Goal: Task Accomplishment & Management: Manage account settings

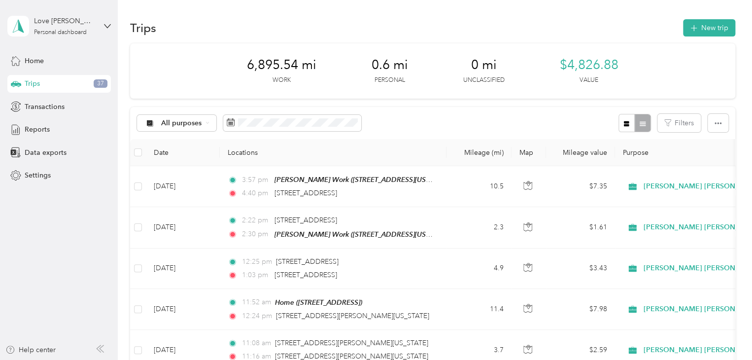
scroll to position [126, 0]
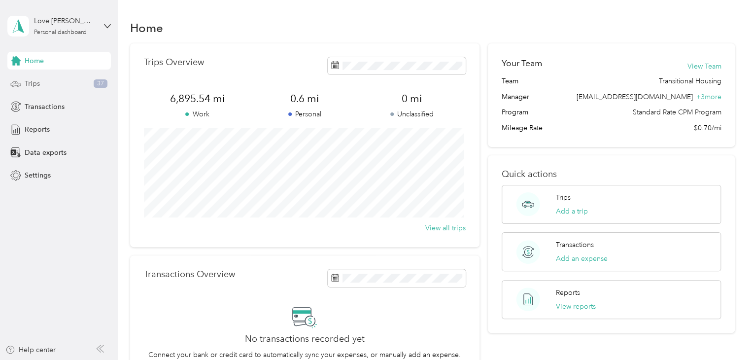
click at [57, 83] on div "Trips 37" at bounding box center [58, 84] width 103 height 18
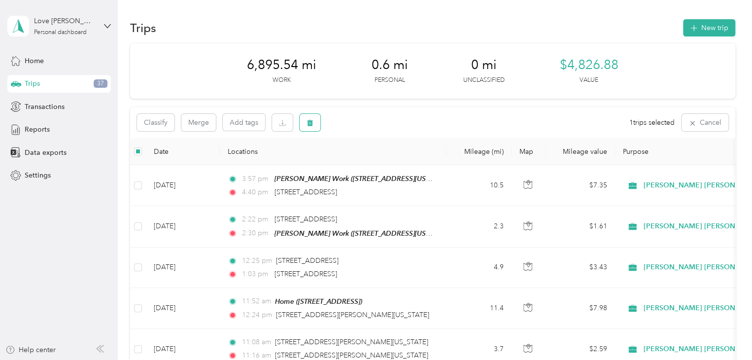
click at [312, 122] on icon "button" at bounding box center [309, 122] width 7 height 7
click at [382, 166] on button "Yes" at bounding box center [382, 164] width 19 height 16
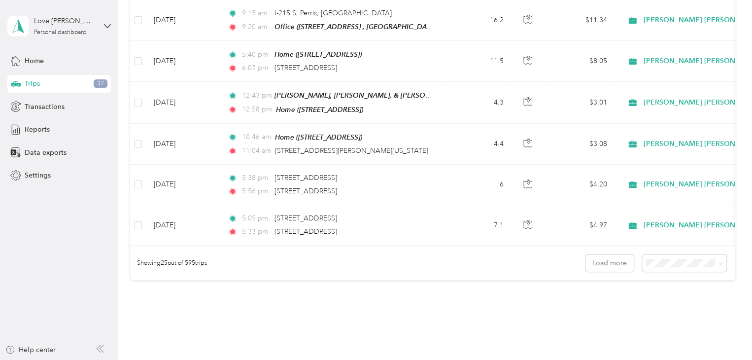
scroll to position [950, 0]
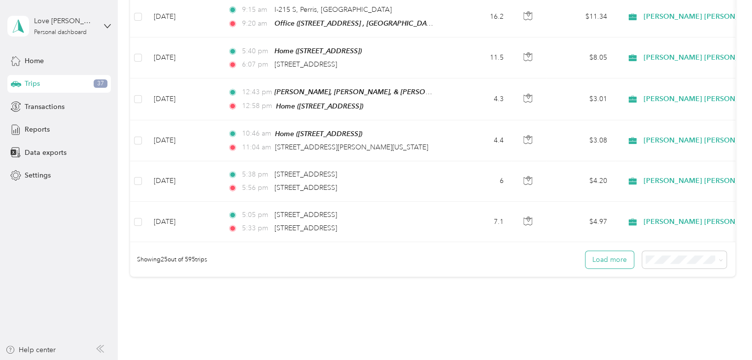
click at [613, 255] on button "Load more" at bounding box center [609, 259] width 48 height 17
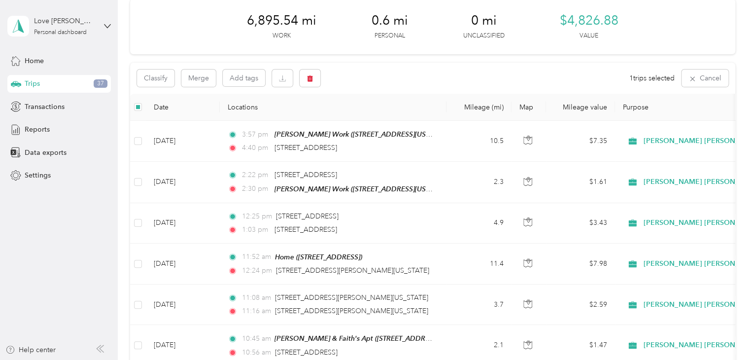
scroll to position [0, 0]
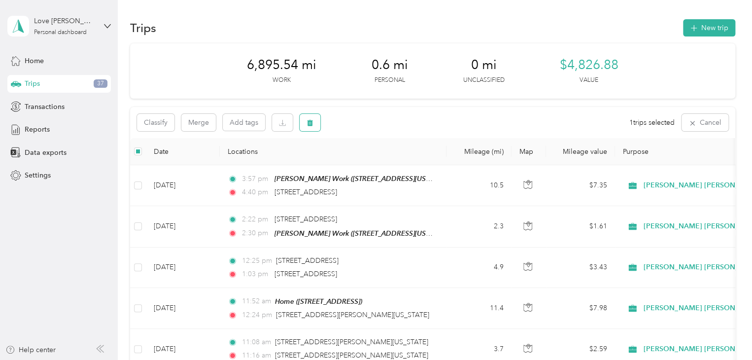
click at [311, 123] on icon "button" at bounding box center [310, 123] width 6 height 6
click at [378, 161] on button "Yes" at bounding box center [382, 164] width 19 height 16
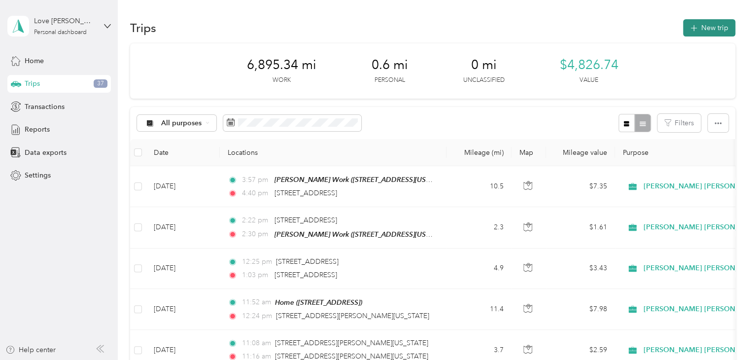
click at [701, 26] on button "New trip" at bounding box center [709, 27] width 52 height 17
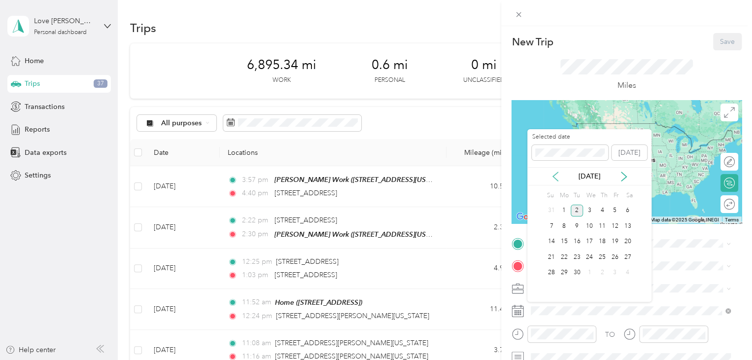
click at [557, 172] on icon at bounding box center [555, 176] width 5 height 9
click at [579, 256] on div "19" at bounding box center [576, 257] width 13 height 12
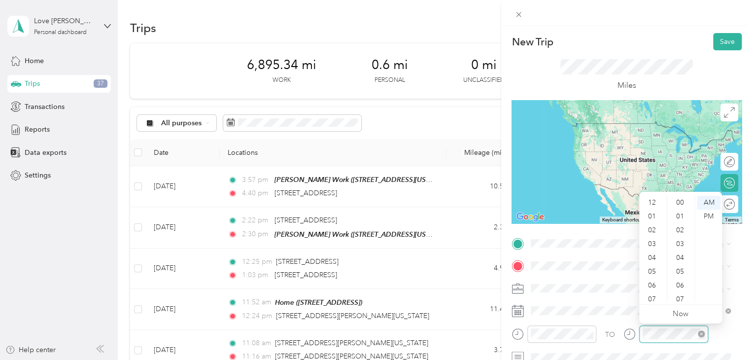
scroll to position [59, 0]
click at [656, 291] on div "11" at bounding box center [653, 295] width 24 height 14
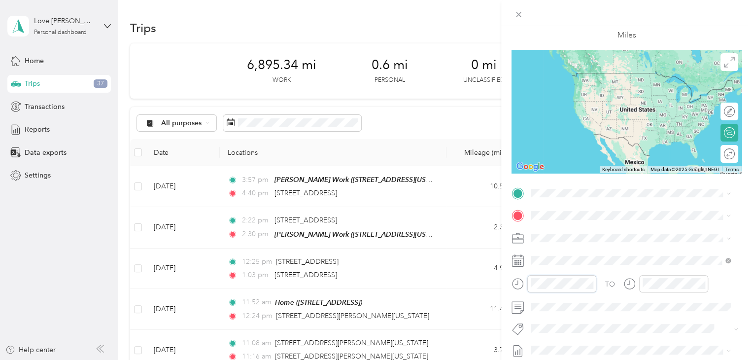
scroll to position [56, 0]
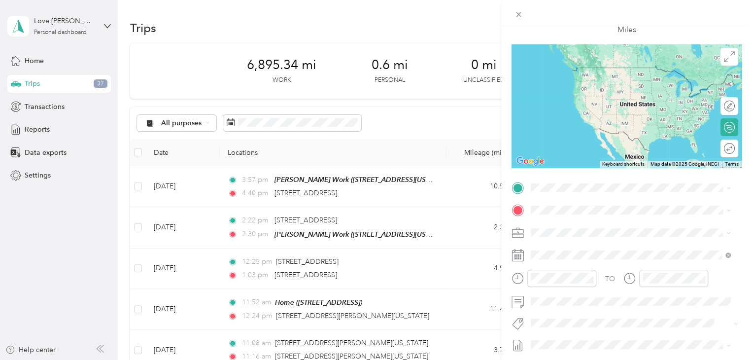
click at [579, 229] on div "Cupcake & Espresso Bar 23571, [GEOGRAPHIC_DATA], [PERSON_NAME][GEOGRAPHIC_DATA]…" at bounding box center [638, 247] width 178 height 62
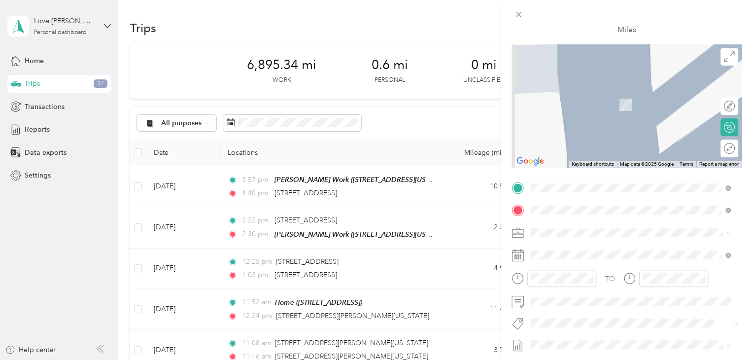
click at [587, 294] on div "[PERSON_NAME], [PERSON_NAME], & [PERSON_NAME]'s Apt [STREET_ADDRESS][US_STATE]" at bounding box center [638, 290] width 178 height 30
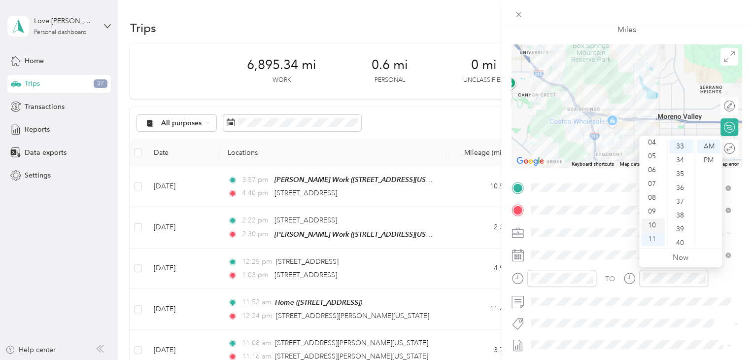
click at [652, 221] on div "10" at bounding box center [653, 225] width 24 height 14
click at [682, 239] on div "52" at bounding box center [681, 238] width 24 height 14
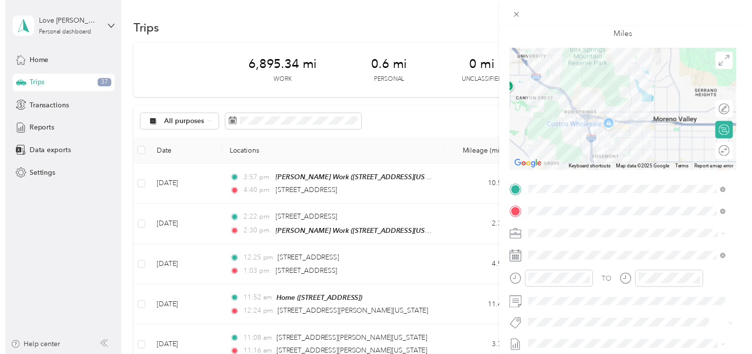
scroll to position [0, 0]
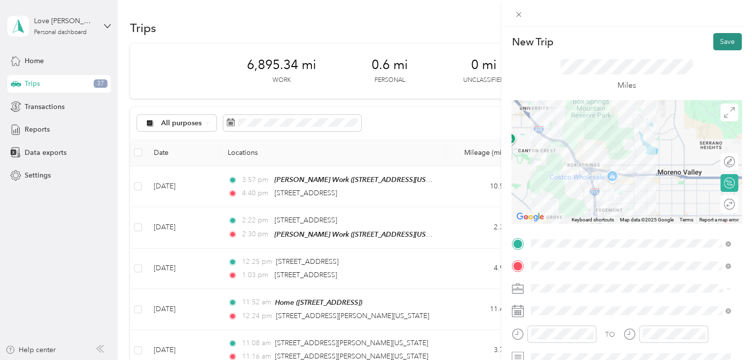
click at [718, 42] on button "Save" at bounding box center [727, 41] width 29 height 17
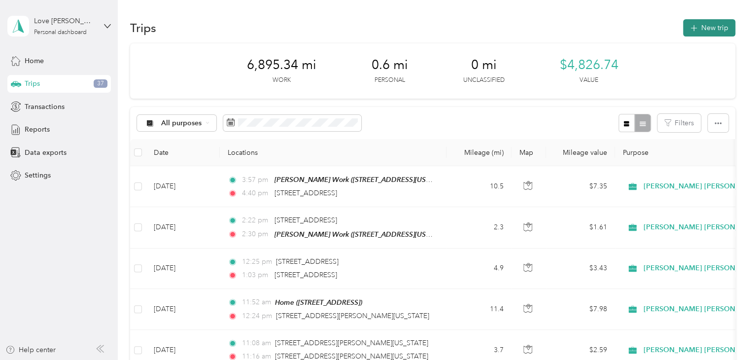
click at [711, 28] on button "New trip" at bounding box center [709, 27] width 52 height 17
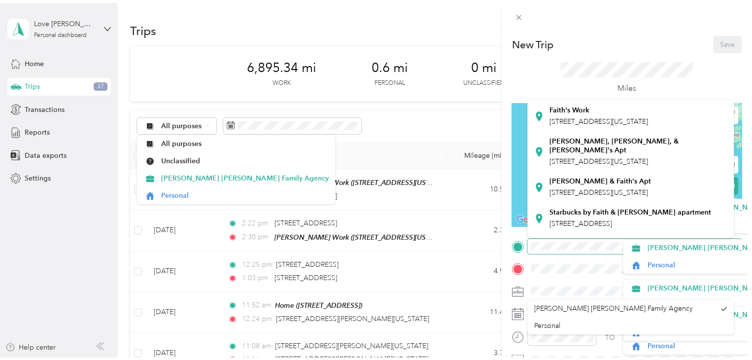
scroll to position [160, 0]
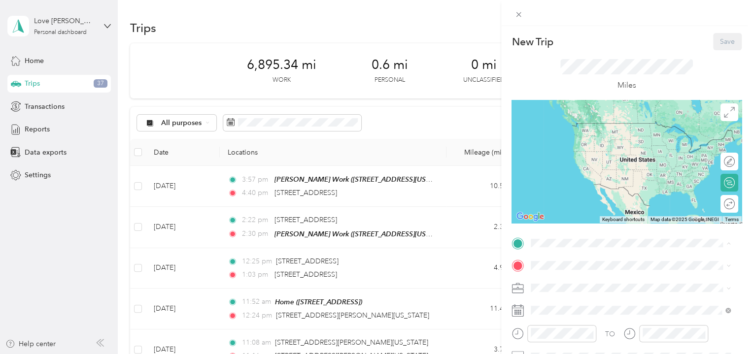
click at [647, 148] on div "[PERSON_NAME], [PERSON_NAME], & [PERSON_NAME]'s Apt [STREET_ADDRESS][US_STATE]" at bounding box center [638, 143] width 178 height 30
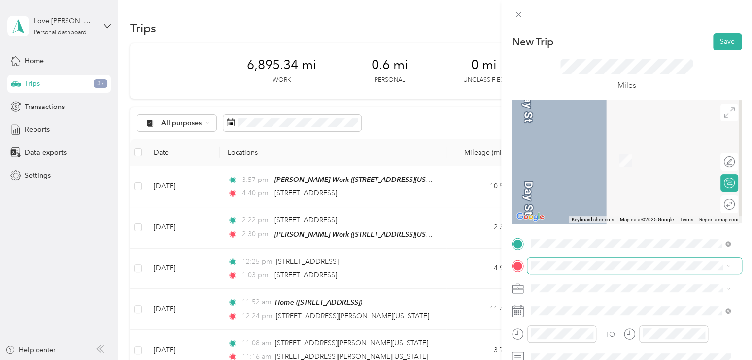
click at [542, 270] on span at bounding box center [634, 266] width 214 height 16
click at [602, 154] on div "Stonegate [STREET_ADDRESS][PERSON_NAME]" at bounding box center [607, 149] width 117 height 21
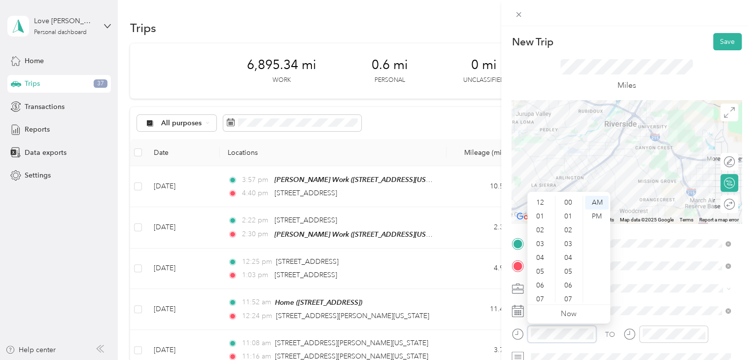
scroll to position [59, 0]
click at [541, 292] on div "11" at bounding box center [541, 295] width 24 height 14
click at [569, 286] on div "58" at bounding box center [569, 283] width 24 height 14
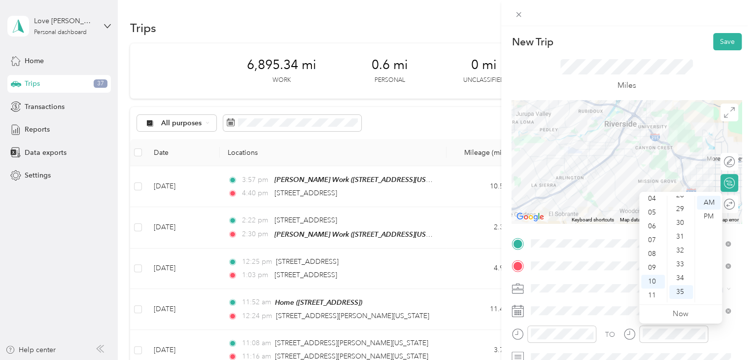
scroll to position [384, 0]
click at [682, 207] on div "28" at bounding box center [681, 205] width 24 height 14
click at [658, 292] on div "11" at bounding box center [653, 295] width 24 height 14
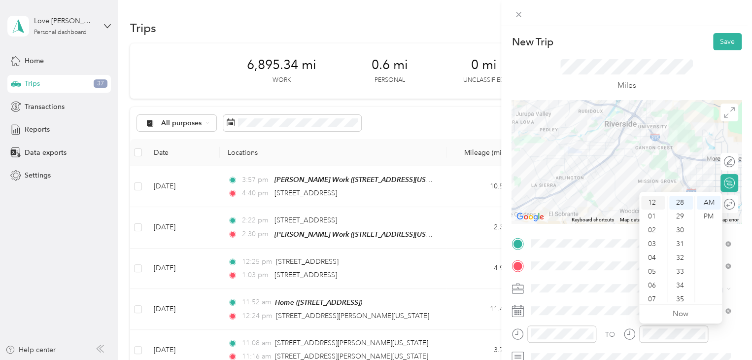
click at [649, 203] on div "12" at bounding box center [653, 203] width 24 height 14
click at [708, 215] on div "PM" at bounding box center [708, 216] width 24 height 14
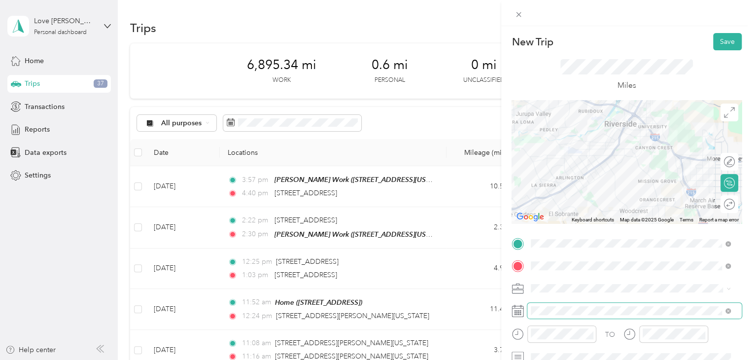
click at [563, 305] on span at bounding box center [634, 310] width 214 height 16
click at [520, 310] on rect at bounding box center [520, 310] width 1 height 1
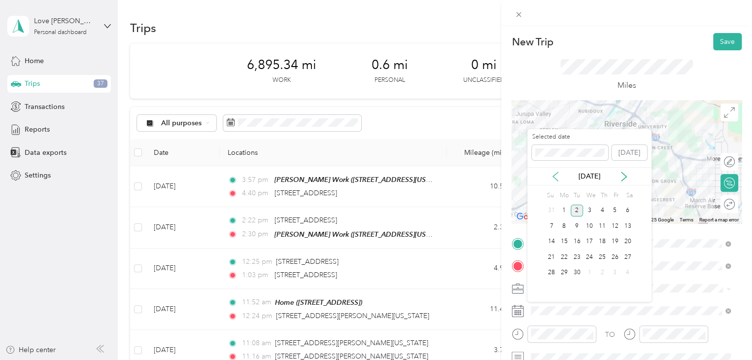
click at [553, 174] on icon at bounding box center [555, 176] width 10 height 10
click at [575, 253] on div "19" at bounding box center [576, 257] width 13 height 12
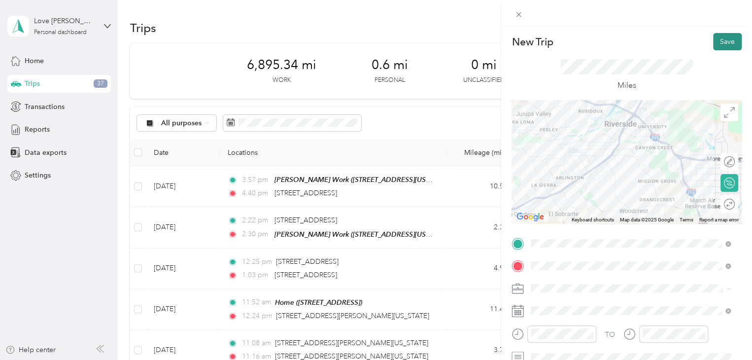
click at [723, 43] on button "Save" at bounding box center [727, 41] width 29 height 17
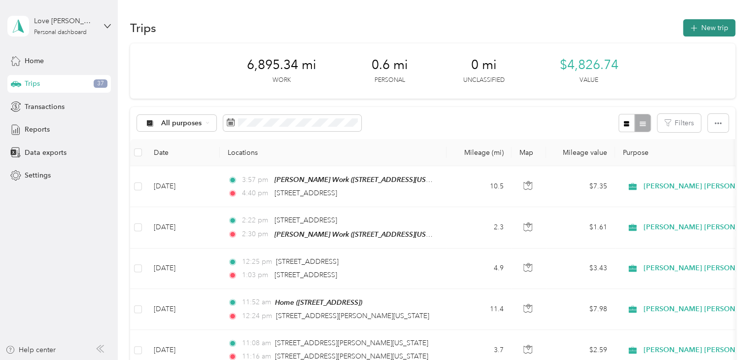
click at [712, 25] on button "New trip" at bounding box center [709, 27] width 52 height 17
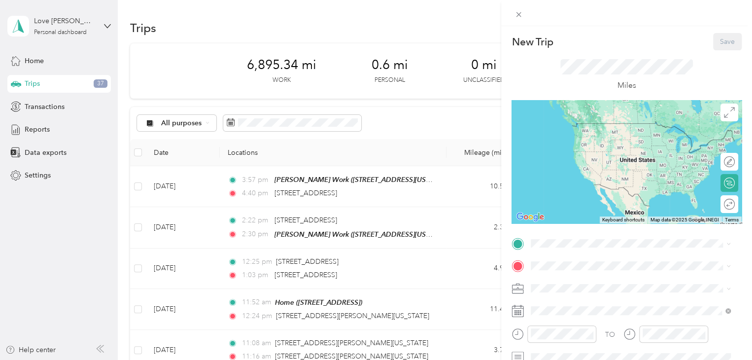
click at [521, 308] on icon at bounding box center [518, 308] width 12 height 0
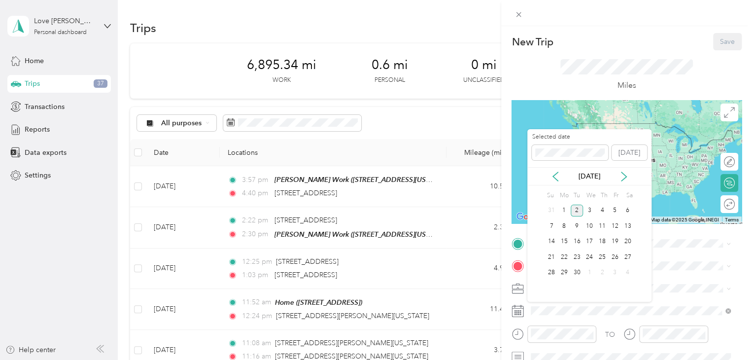
click at [556, 171] on div "[DATE]" at bounding box center [589, 176] width 124 height 10
click at [554, 175] on icon at bounding box center [555, 176] width 5 height 9
click at [577, 253] on div "19" at bounding box center [576, 257] width 13 height 12
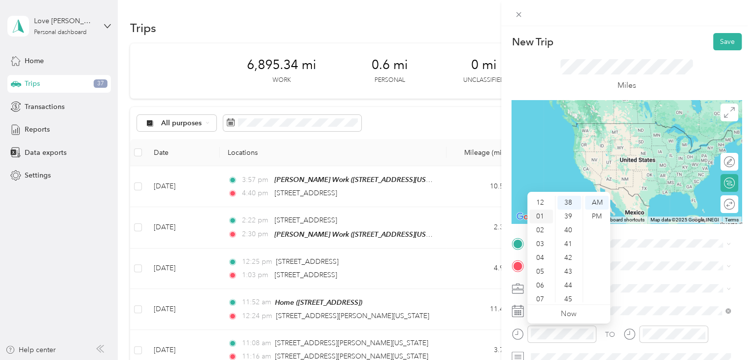
click at [544, 210] on div "01" at bounding box center [541, 216] width 24 height 14
click at [569, 212] on div "03" at bounding box center [569, 212] width 24 height 14
click at [595, 214] on div "PM" at bounding box center [597, 216] width 24 height 14
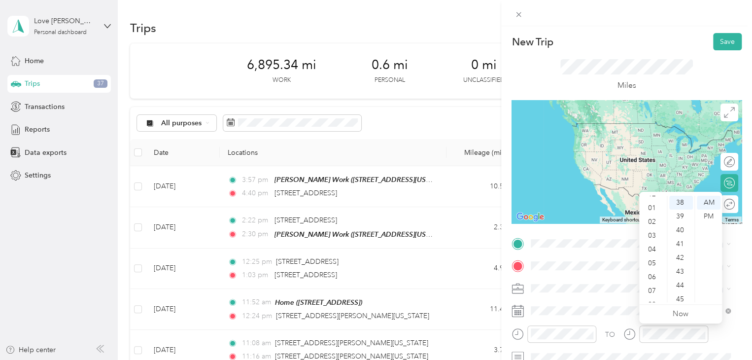
scroll to position [0, 0]
click at [649, 215] on div "01" at bounding box center [653, 216] width 24 height 14
click at [710, 217] on div "PM" at bounding box center [708, 216] width 24 height 14
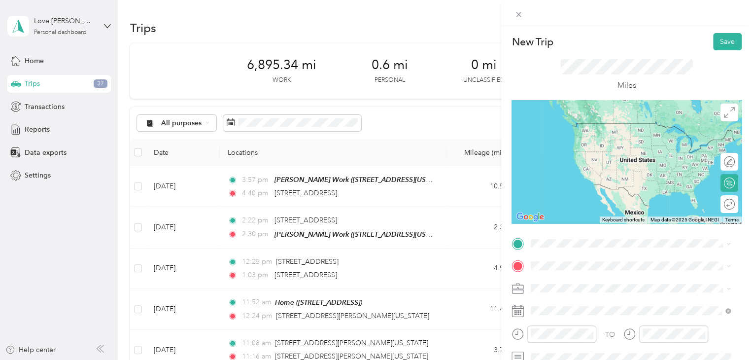
click at [621, 125] on div "Stonegate" at bounding box center [607, 123] width 117 height 9
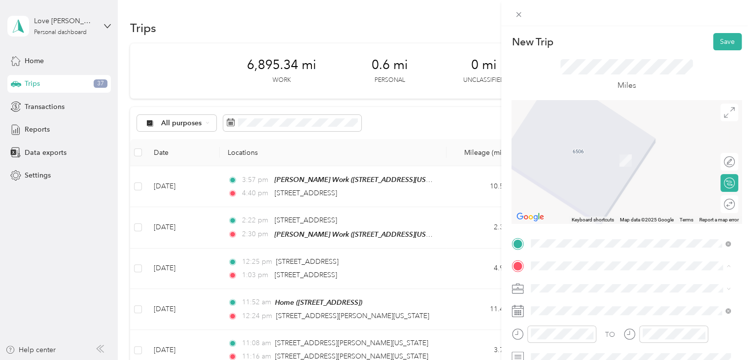
click at [576, 221] on div "Home [STREET_ADDRESS]" at bounding box center [580, 227] width 63 height 21
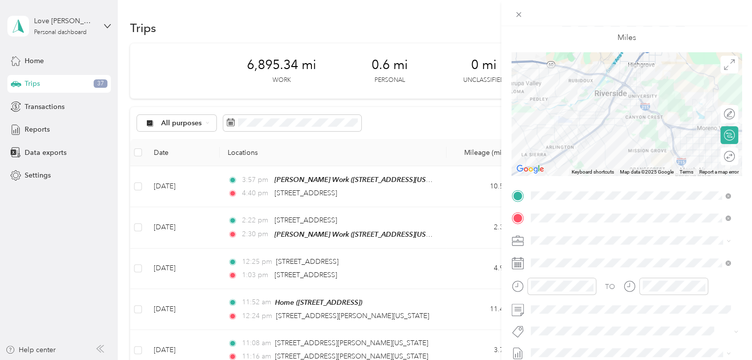
scroll to position [0, 0]
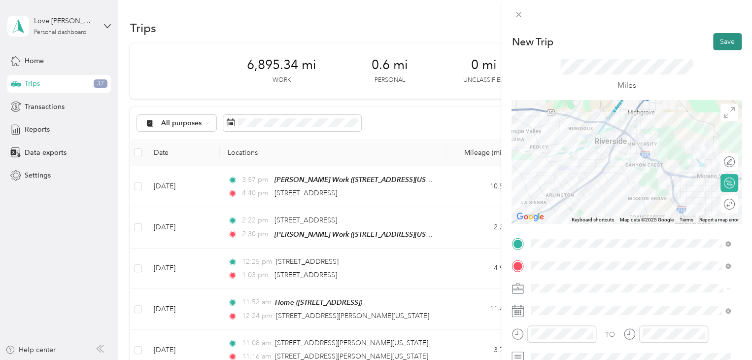
click at [721, 42] on button "Save" at bounding box center [727, 41] width 29 height 17
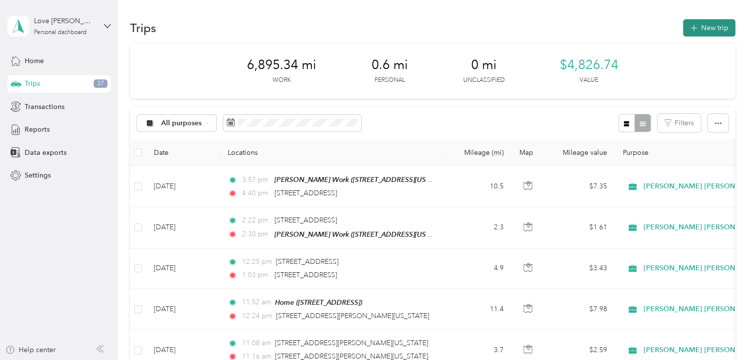
click at [718, 34] on button "New trip" at bounding box center [709, 27] width 52 height 17
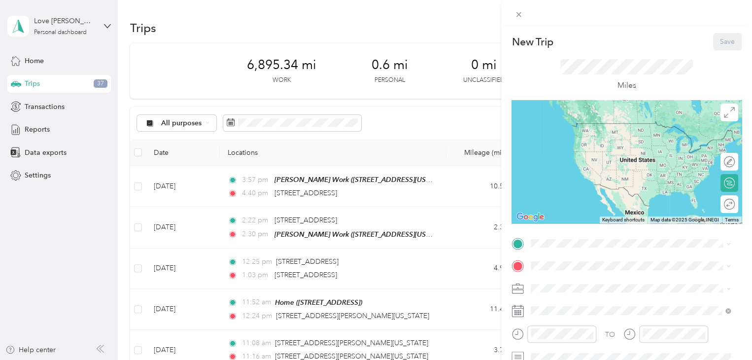
click at [566, 194] on div "Home [STREET_ADDRESS]" at bounding box center [580, 202] width 63 height 21
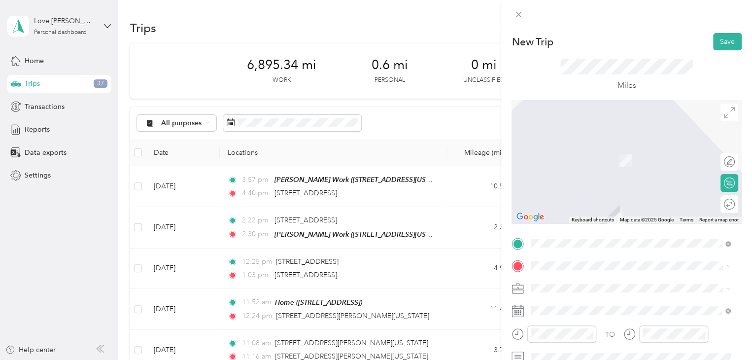
click at [591, 164] on span "[STREET_ADDRESS][US_STATE]" at bounding box center [598, 159] width 99 height 8
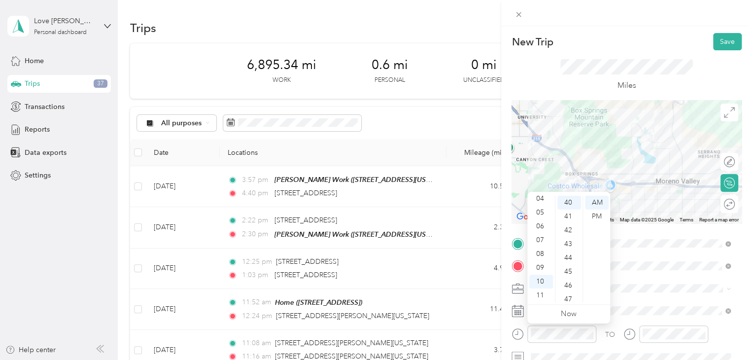
scroll to position [39, 0]
click at [539, 205] on div "03" at bounding box center [541, 205] width 24 height 14
click at [593, 217] on div "PM" at bounding box center [597, 216] width 24 height 14
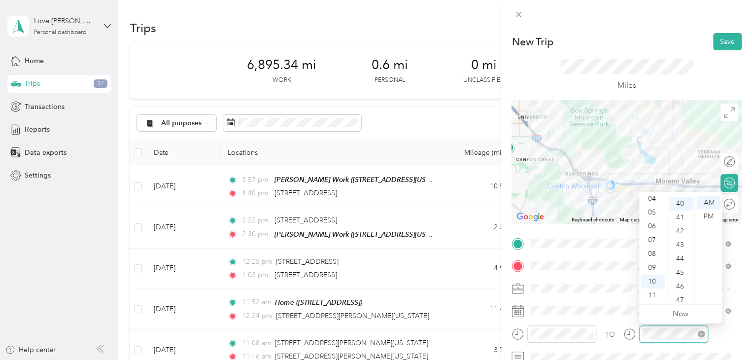
scroll to position [552, 0]
click at [654, 199] on div "04" at bounding box center [653, 199] width 24 height 14
click at [654, 206] on div "03" at bounding box center [653, 208] width 24 height 14
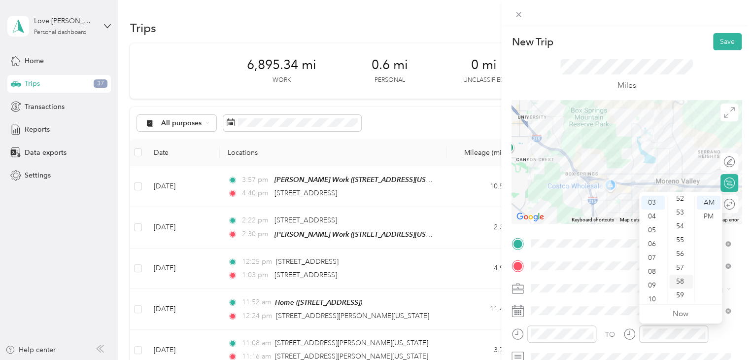
click at [680, 282] on div "58" at bounding box center [681, 281] width 24 height 14
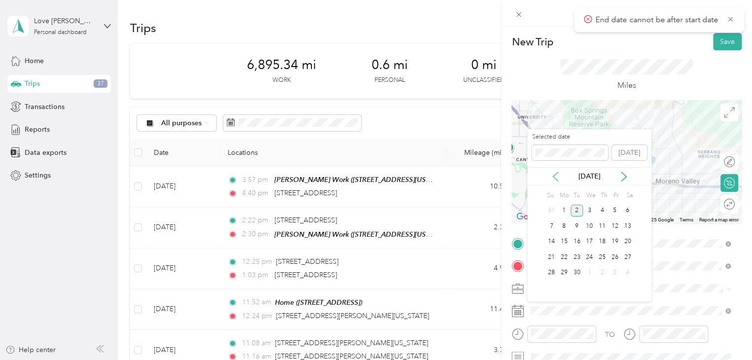
click at [554, 175] on icon at bounding box center [555, 176] width 10 height 10
click at [575, 253] on div "19" at bounding box center [576, 257] width 13 height 12
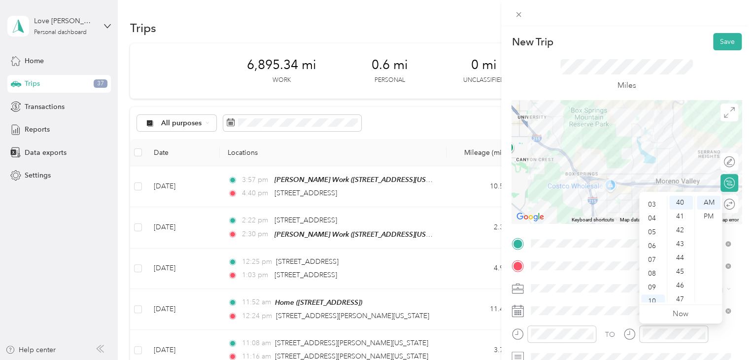
scroll to position [20, 0]
click at [655, 222] on div "03" at bounding box center [653, 224] width 24 height 14
click at [712, 216] on div "PM" at bounding box center [708, 216] width 24 height 14
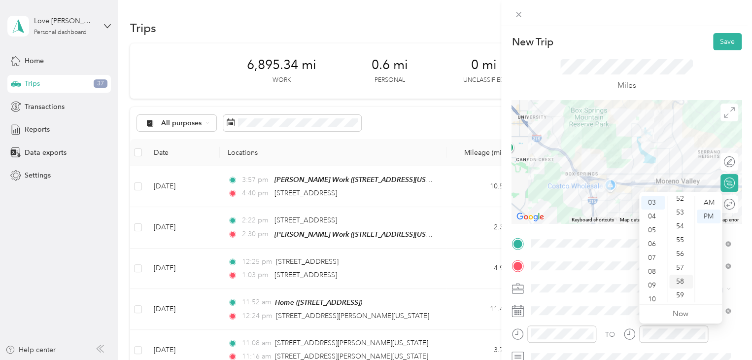
click at [680, 280] on div "58" at bounding box center [681, 281] width 24 height 14
click at [723, 48] on button "Save" at bounding box center [727, 41] width 29 height 17
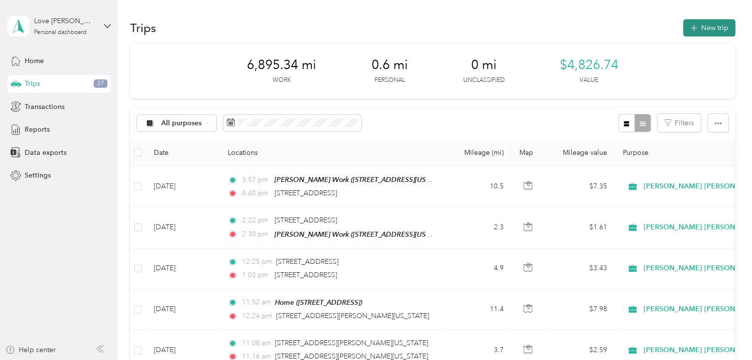
click at [716, 27] on button "New trip" at bounding box center [709, 27] width 52 height 17
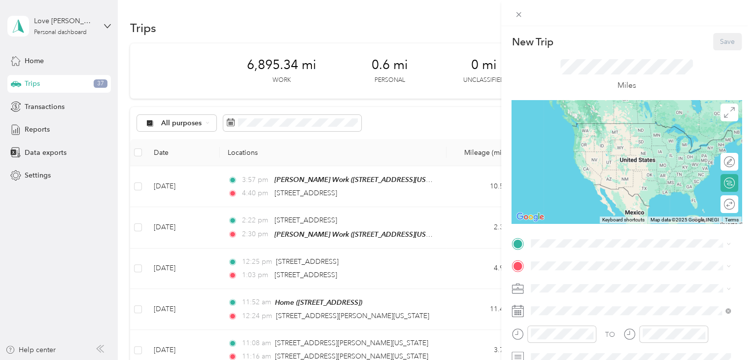
click at [716, 27] on div "New Trip Save This trip cannot be edited because it is either under review, app…" at bounding box center [626, 206] width 251 height 360
click at [627, 129] on div "Faith's Work [STREET_ADDRESS][US_STATE]" at bounding box center [598, 132] width 99 height 21
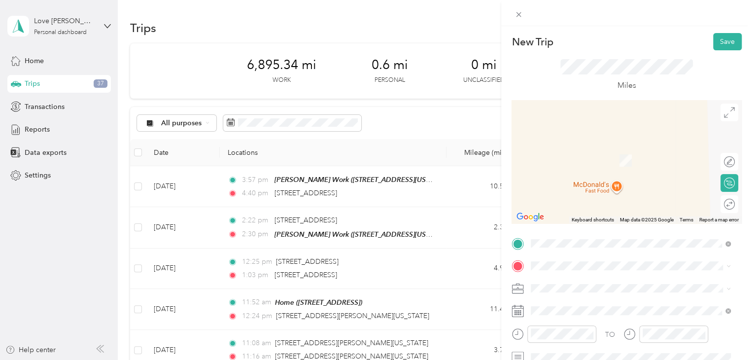
click at [634, 193] on div "[PERSON_NAME] & Faith's Apt [STREET_ADDRESS][US_STATE]" at bounding box center [599, 182] width 101 height 21
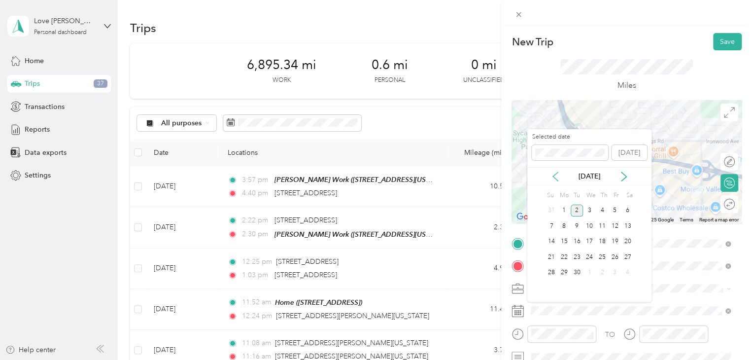
click at [555, 176] on icon at bounding box center [555, 176] width 10 height 10
click at [575, 258] on div "19" at bounding box center [576, 257] width 13 height 12
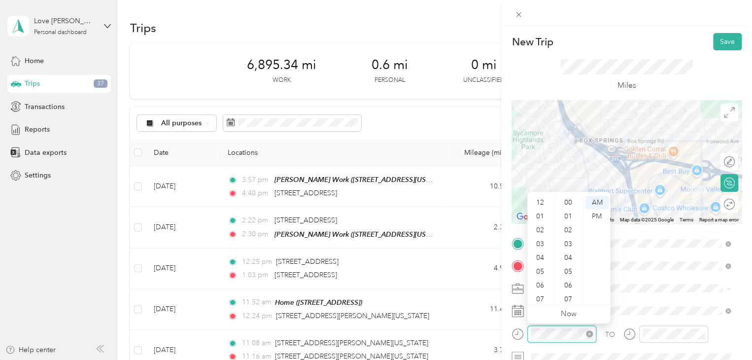
scroll to position [59, 0]
click at [542, 196] on div "04" at bounding box center [541, 199] width 24 height 14
click at [542, 214] on div "05" at bounding box center [541, 216] width 24 height 14
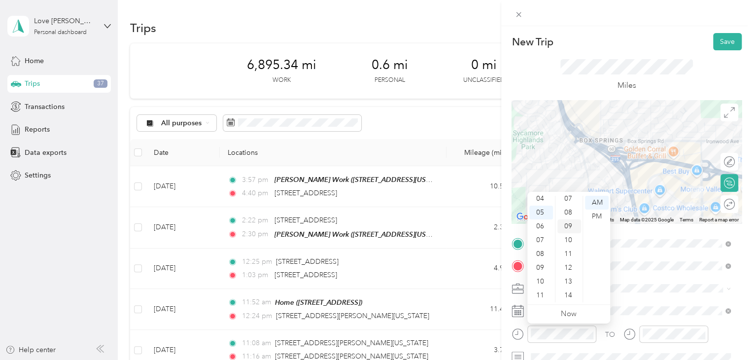
click at [567, 223] on div "09" at bounding box center [569, 226] width 24 height 14
click at [592, 217] on div "PM" at bounding box center [597, 216] width 24 height 14
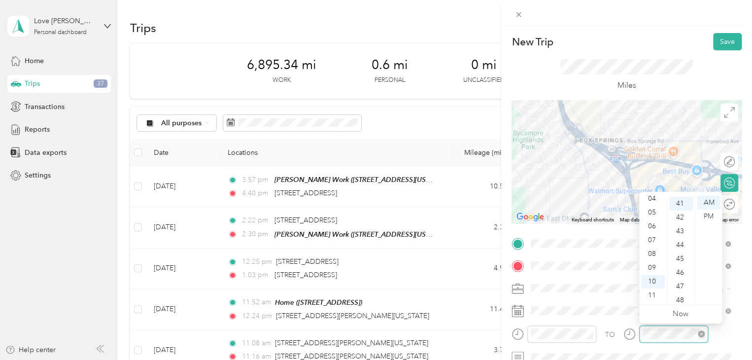
scroll to position [565, 0]
click at [658, 213] on div "05" at bounding box center [653, 212] width 24 height 14
click at [683, 209] on div "26" at bounding box center [681, 212] width 24 height 14
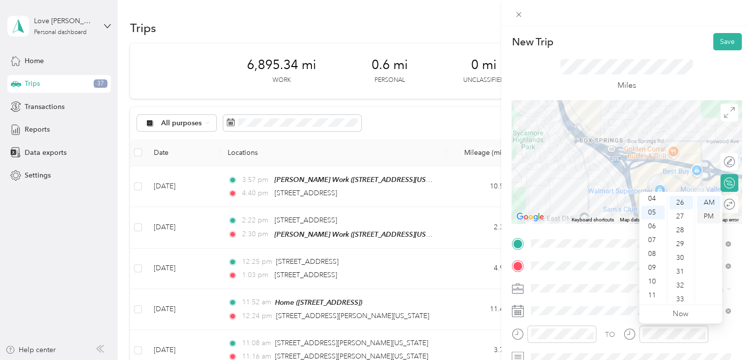
click at [709, 220] on div "PM" at bounding box center [708, 216] width 24 height 14
click at [709, 215] on div "PM" at bounding box center [708, 216] width 24 height 14
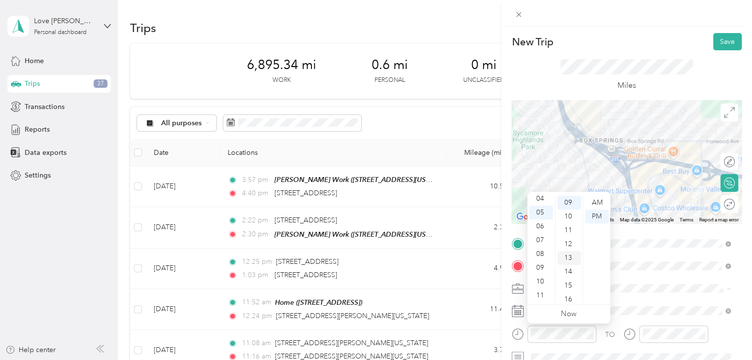
click at [571, 256] on div "13" at bounding box center [569, 258] width 24 height 14
click at [638, 283] on span at bounding box center [634, 288] width 214 height 16
click at [720, 42] on button "Save" at bounding box center [727, 41] width 29 height 17
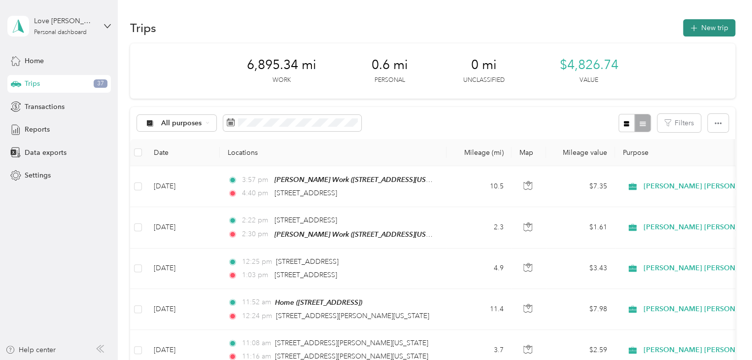
click at [714, 27] on button "New trip" at bounding box center [709, 27] width 52 height 17
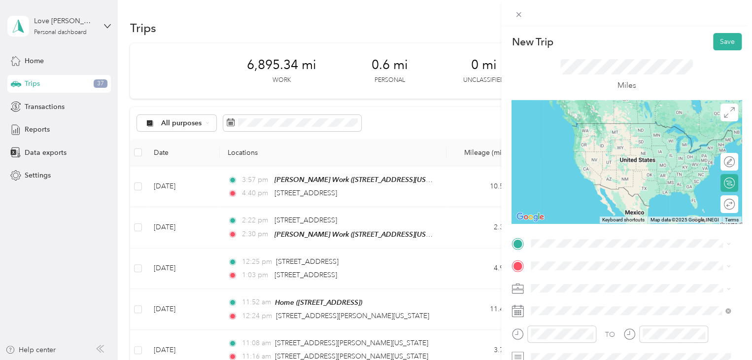
click at [593, 173] on div "[PERSON_NAME] & Faith's Apt [STREET_ADDRESS][US_STATE]" at bounding box center [599, 162] width 101 height 21
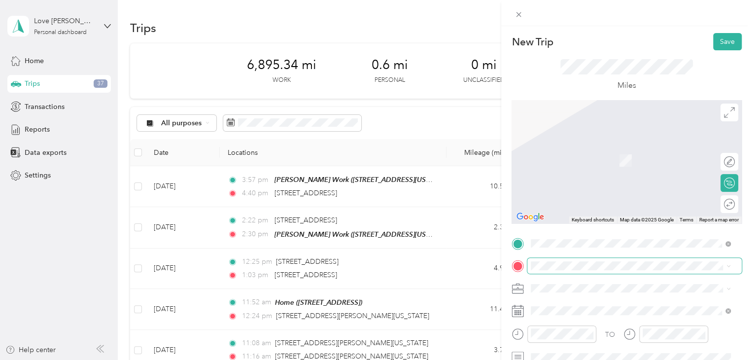
click at [545, 271] on span at bounding box center [634, 266] width 214 height 16
click at [545, 270] on span at bounding box center [634, 266] width 214 height 16
click at [593, 158] on span "[STREET_ADDRESS]" at bounding box center [580, 155] width 63 height 8
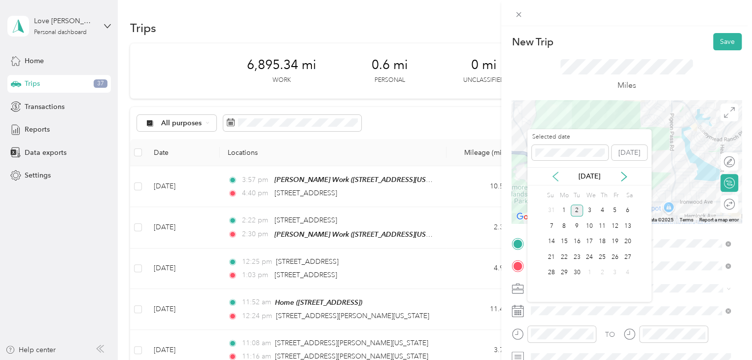
click at [554, 175] on icon at bounding box center [555, 176] width 5 height 9
click at [575, 254] on div "19" at bounding box center [576, 257] width 13 height 12
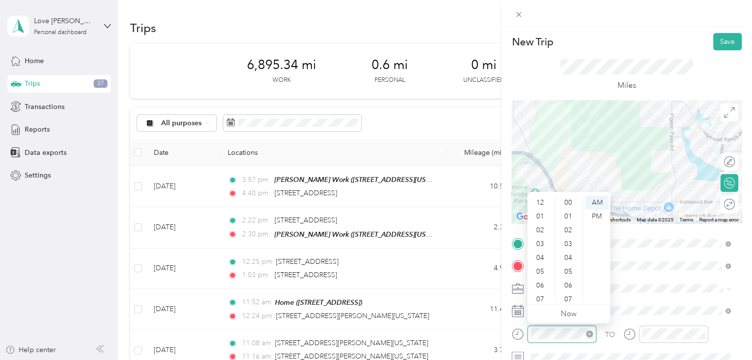
scroll to position [59, 0]
click at [545, 215] on div "05" at bounding box center [541, 212] width 24 height 14
click at [574, 207] on div "30" at bounding box center [569, 209] width 24 height 14
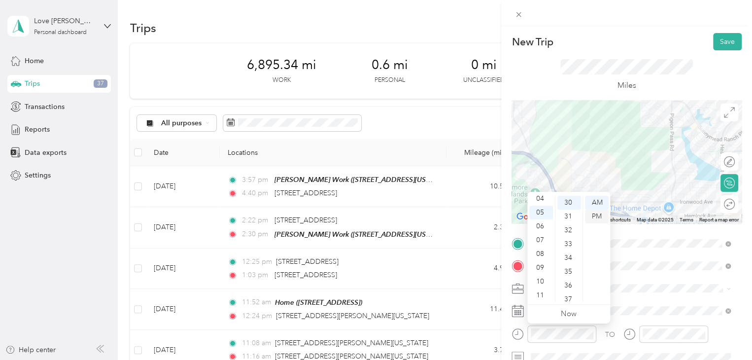
click at [600, 215] on div "PM" at bounding box center [597, 216] width 24 height 14
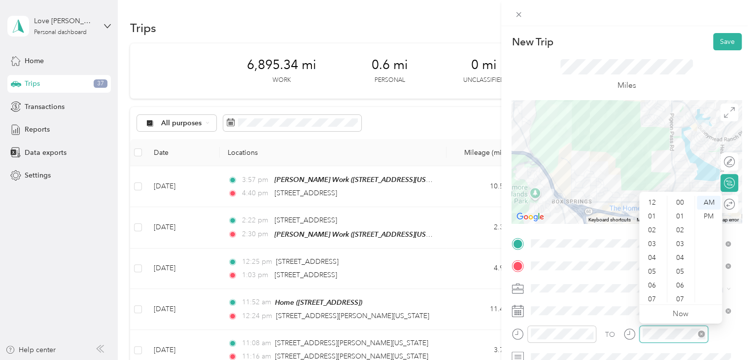
scroll to position [59, 0]
click at [658, 210] on div "05" at bounding box center [653, 212] width 24 height 14
click at [706, 217] on div "PM" at bounding box center [708, 216] width 24 height 14
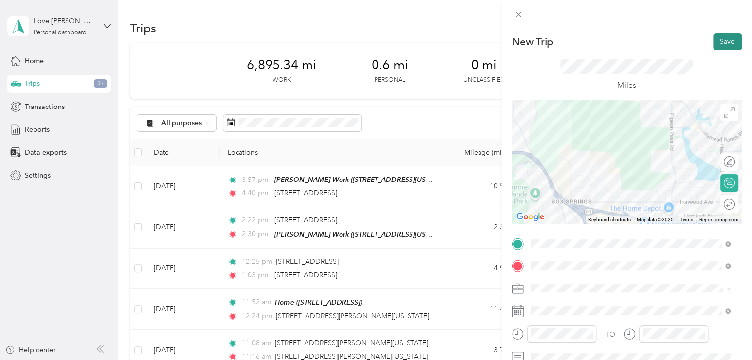
click at [725, 40] on button "Save" at bounding box center [727, 41] width 29 height 17
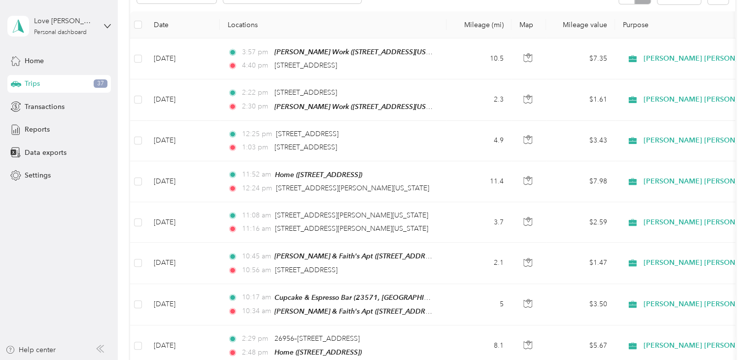
scroll to position [0, 0]
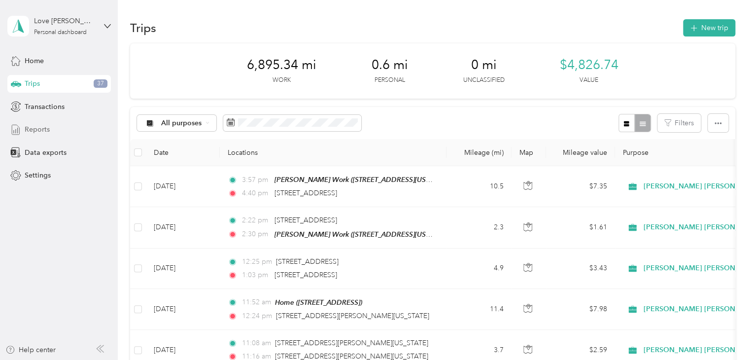
click at [43, 131] on span "Reports" at bounding box center [37, 129] width 25 height 10
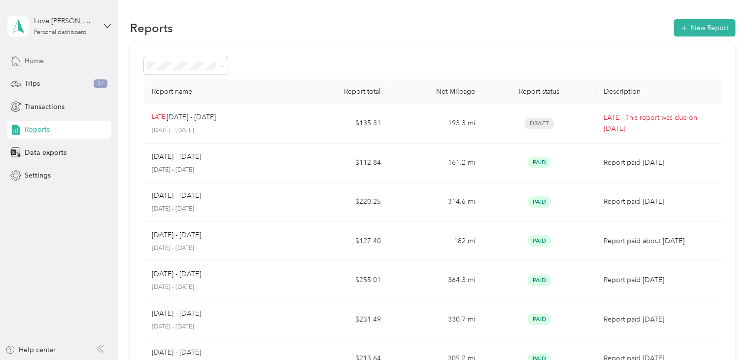
click at [40, 61] on span "Home" at bounding box center [34, 61] width 19 height 10
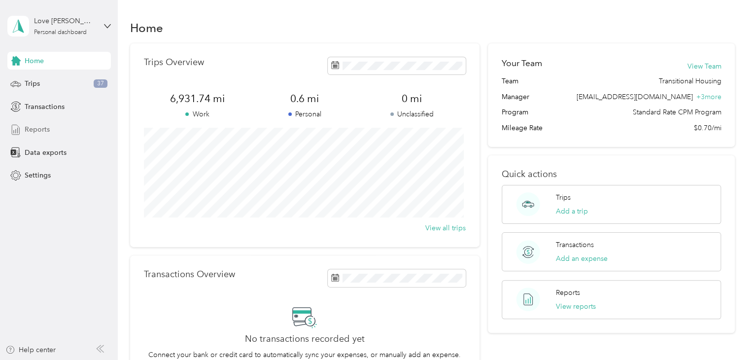
click at [43, 129] on span "Reports" at bounding box center [37, 129] width 25 height 10
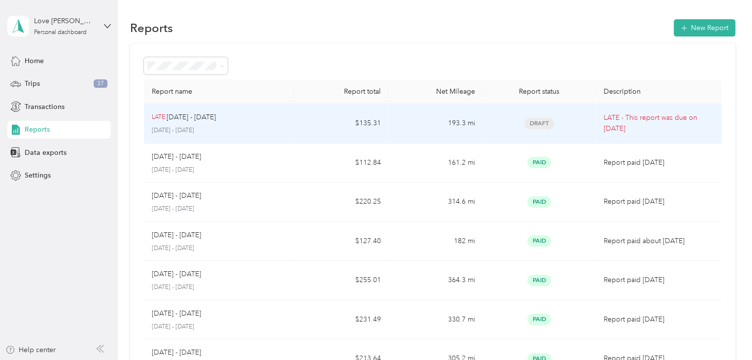
click at [638, 122] on p "LATE - This report was due on [DATE]" at bounding box center [658, 123] width 110 height 22
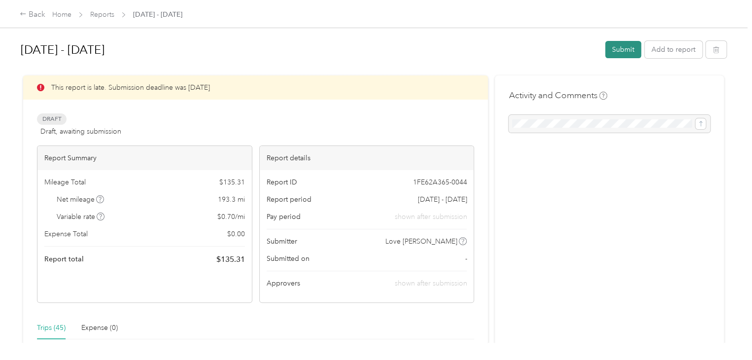
click at [623, 48] on button "Submit" at bounding box center [623, 49] width 36 height 17
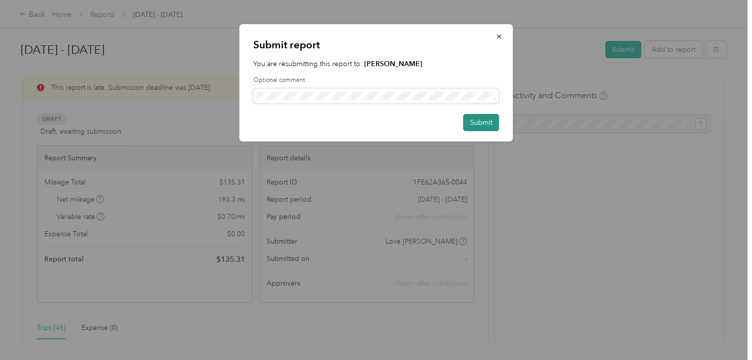
click at [476, 122] on button "Submit" at bounding box center [481, 122] width 36 height 17
